Goal: Task Accomplishment & Management: Manage account settings

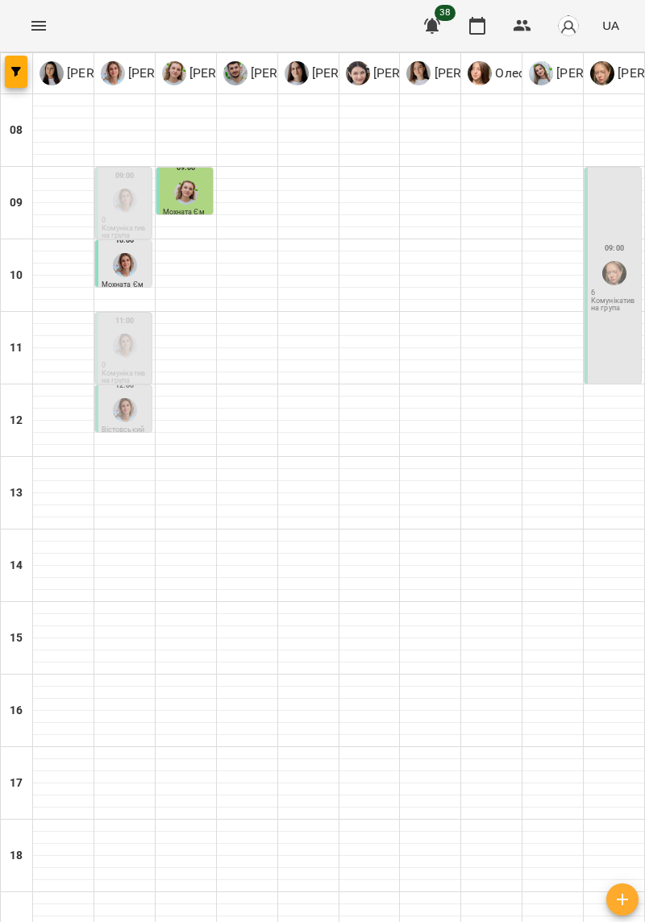
click at [35, 37] on button "Menu" at bounding box center [38, 25] width 39 height 39
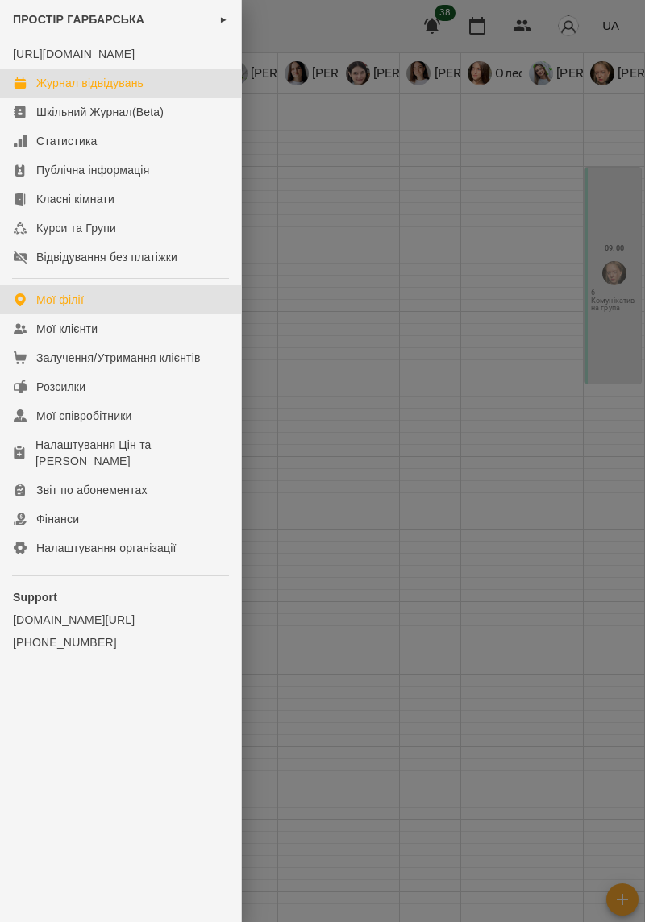
click at [116, 314] on link "Мої філії" at bounding box center [120, 299] width 241 height 29
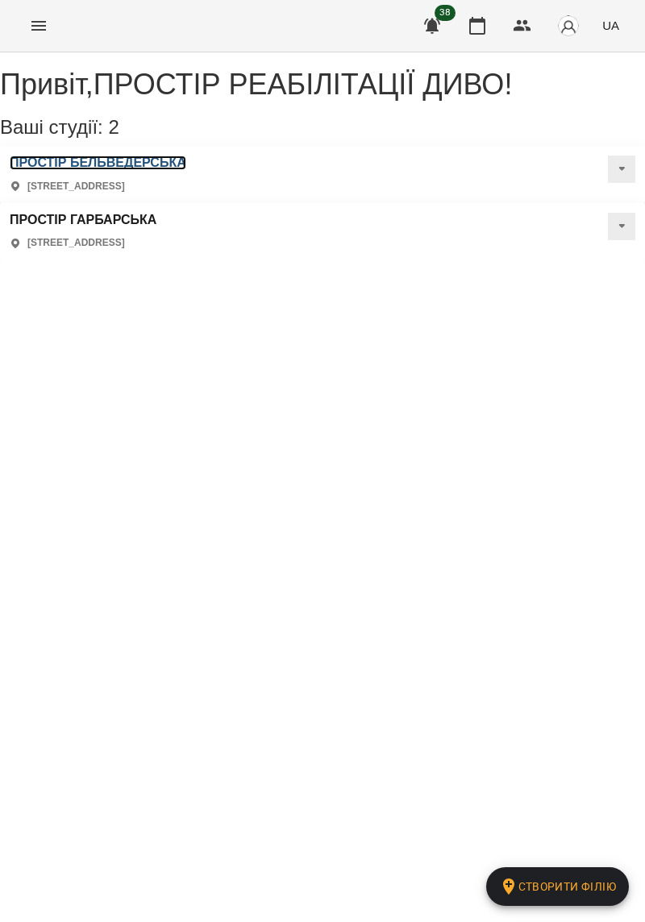
click at [140, 170] on h3 "ПРОСТІР БЕЛЬВЕДЕРСЬКА" at bounding box center [98, 163] width 177 height 15
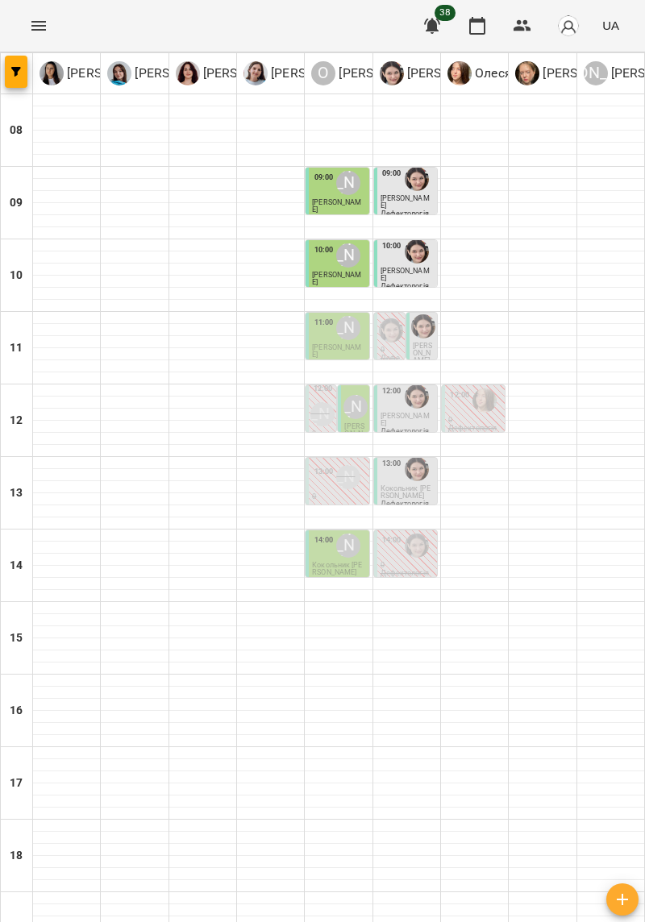
click at [395, 562] on p "0" at bounding box center [407, 565] width 53 height 7
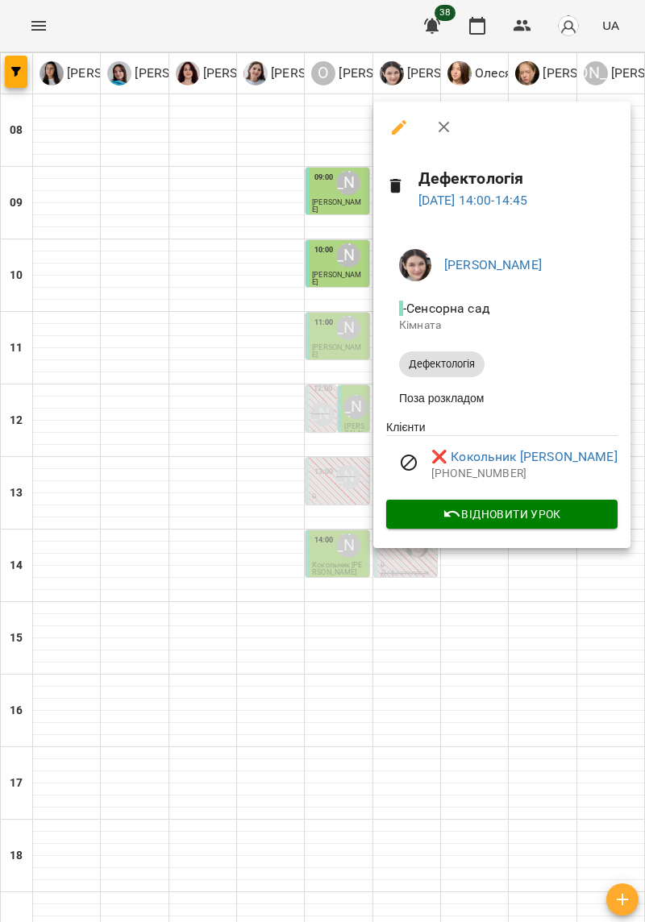
click at [506, 626] on div at bounding box center [322, 461] width 645 height 922
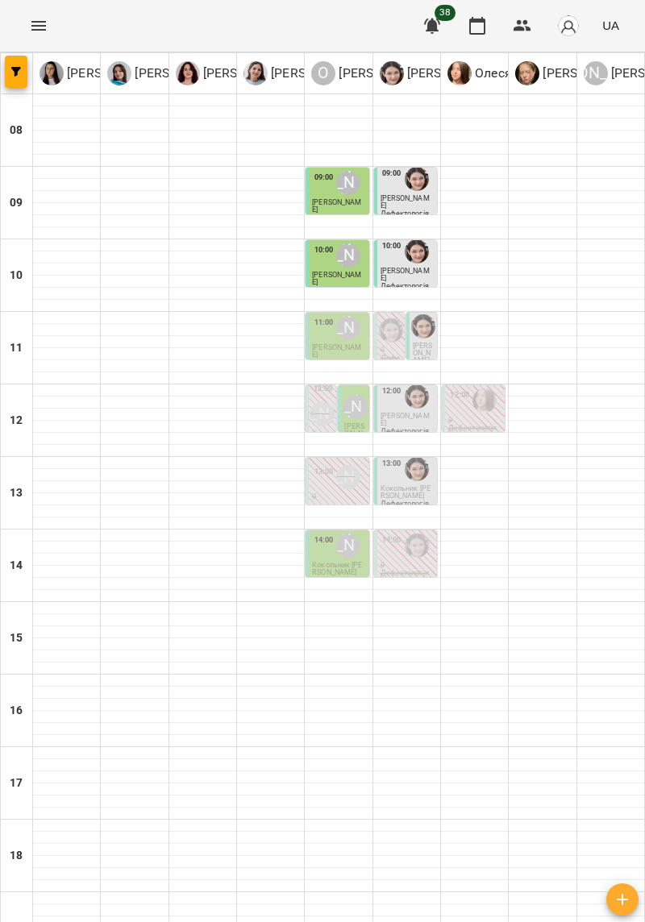
click at [318, 484] on div "13:00" at bounding box center [323, 477] width 19 height 31
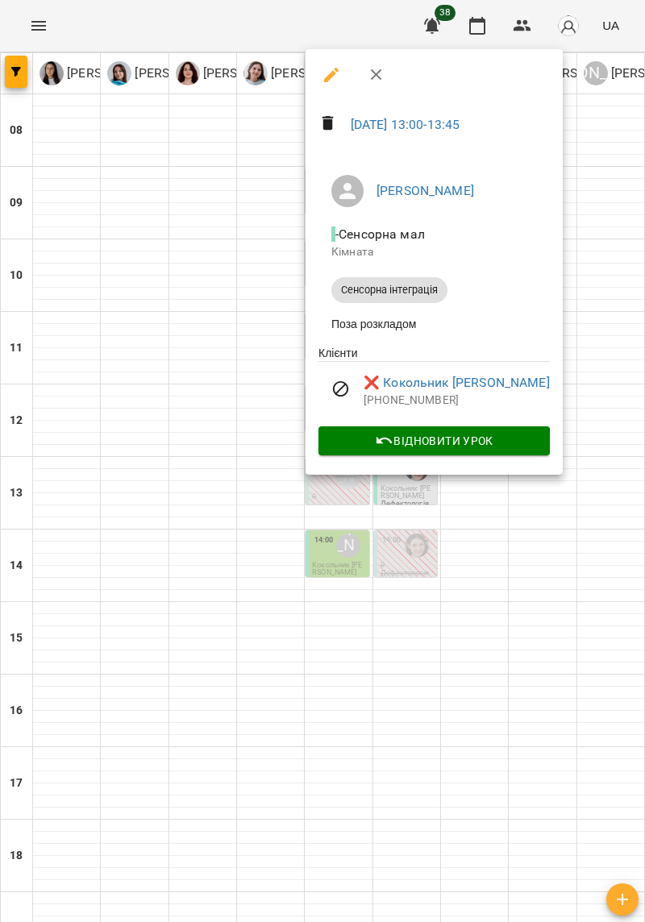
click at [327, 685] on div at bounding box center [322, 461] width 645 height 922
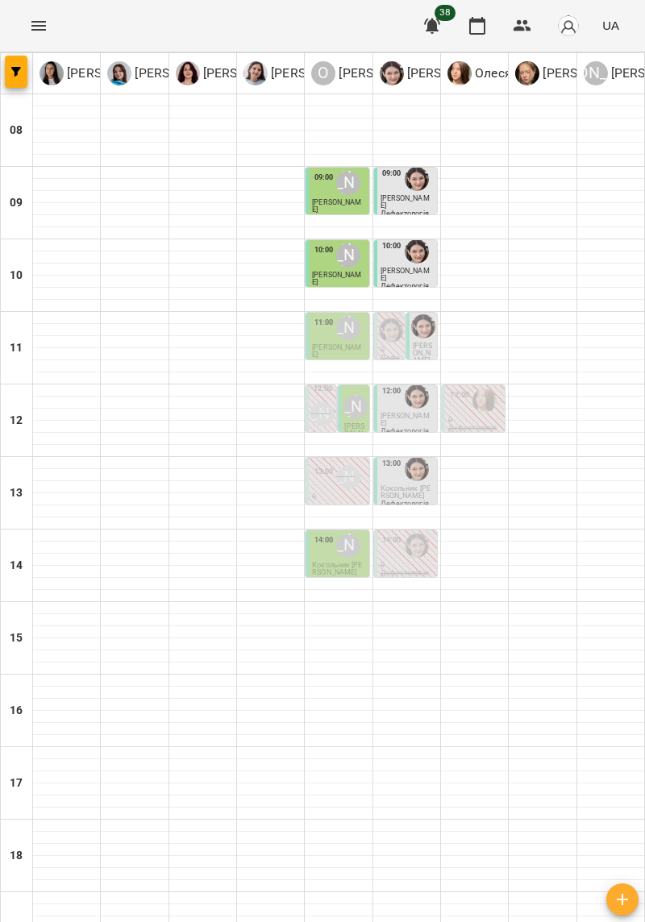
click at [407, 555] on div at bounding box center [417, 546] width 31 height 31
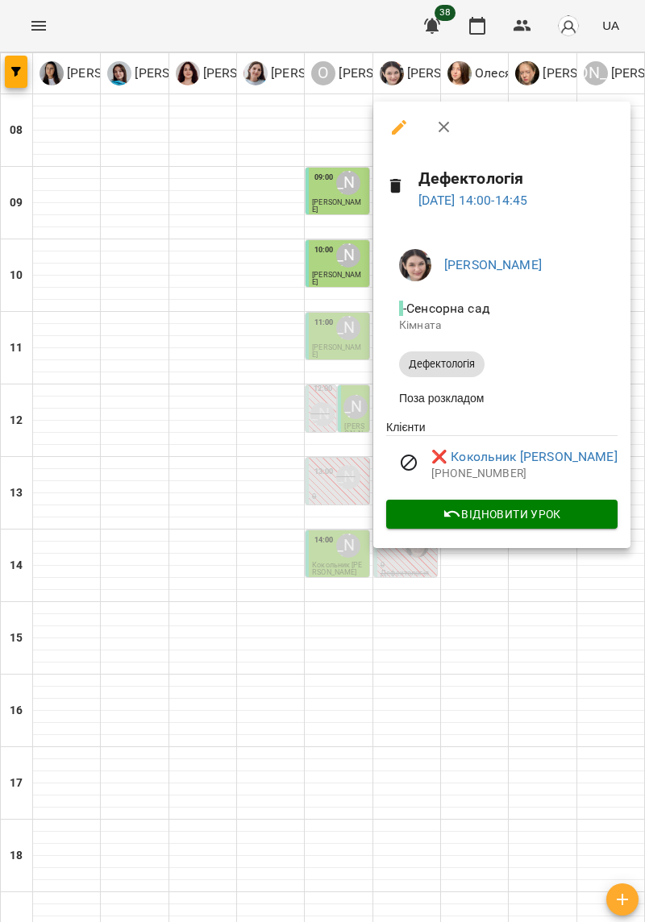
click at [262, 694] on div at bounding box center [322, 461] width 645 height 922
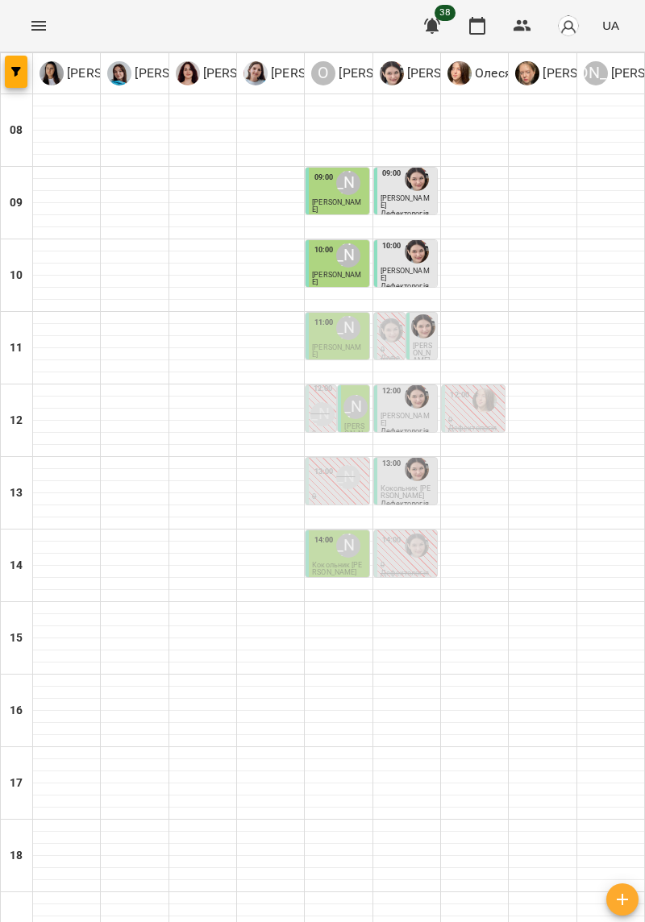
click at [320, 468] on label "13:00" at bounding box center [323, 471] width 19 height 11
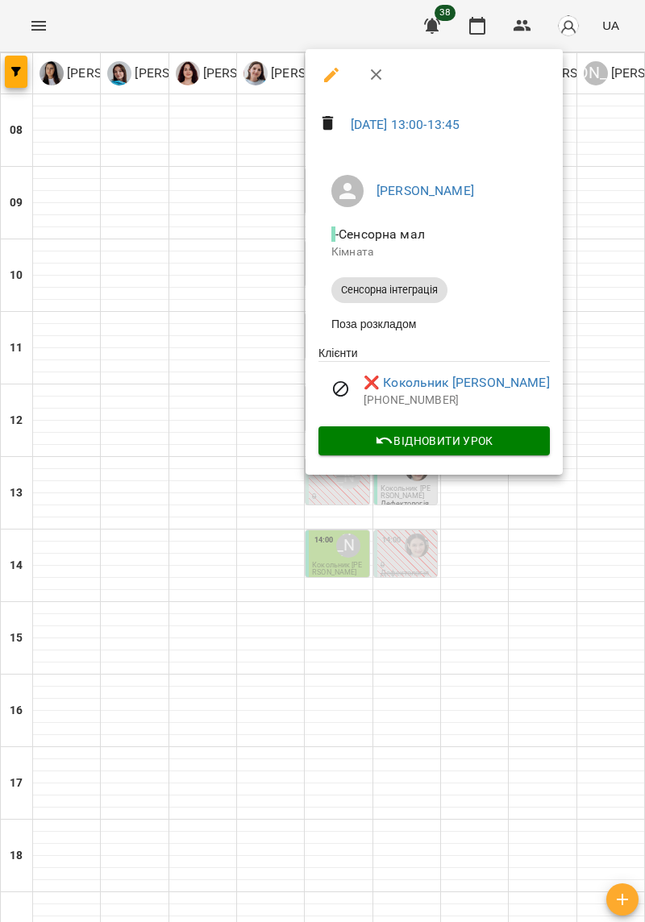
click at [506, 606] on div at bounding box center [322, 461] width 645 height 922
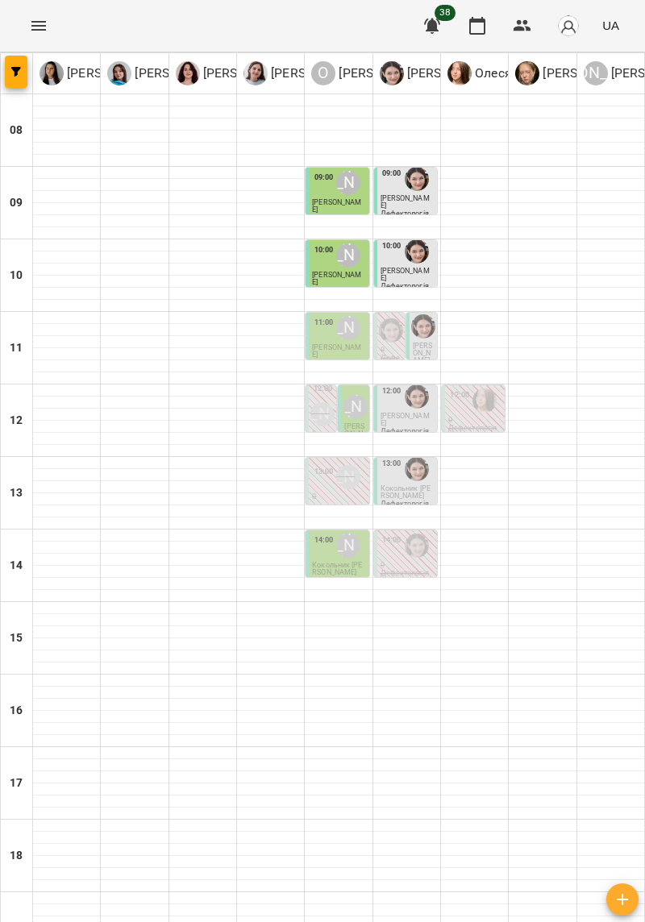
click at [407, 562] on p "0" at bounding box center [407, 565] width 53 height 7
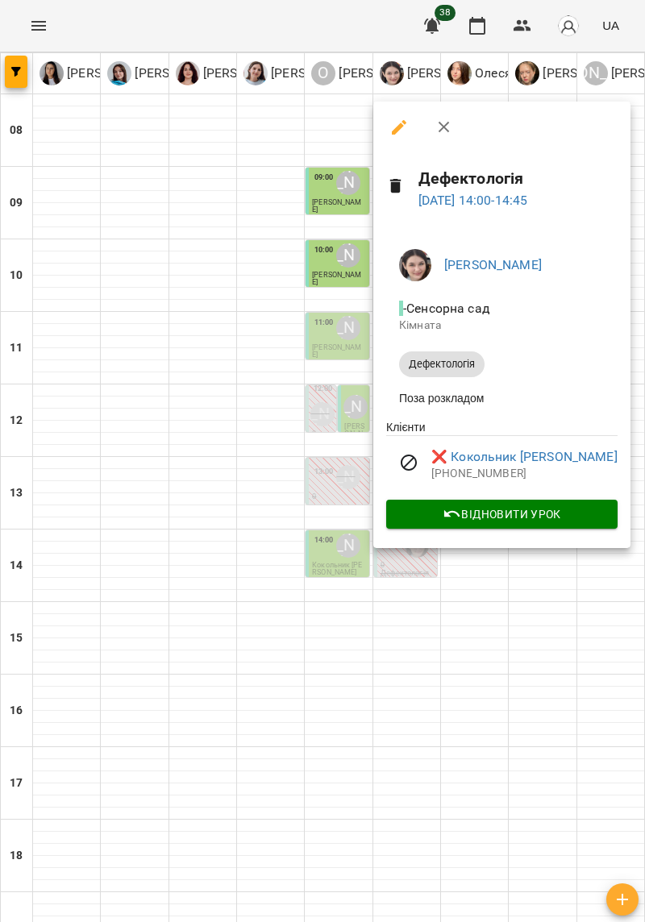
click at [309, 655] on div at bounding box center [322, 461] width 645 height 922
